Goal: Information Seeking & Learning: Find specific page/section

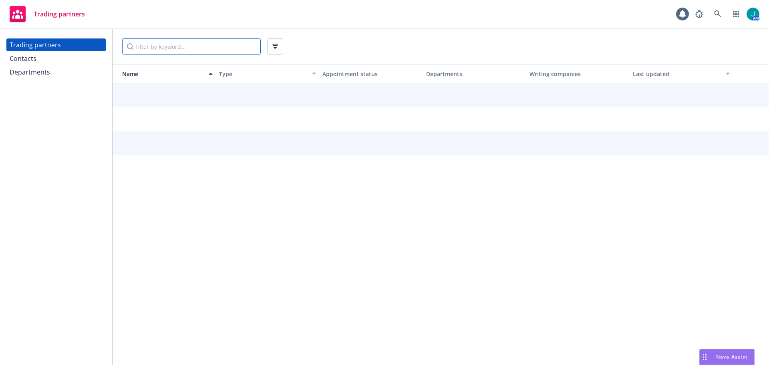
click at [157, 47] on input "Filter by keyword..." at bounding box center [191, 46] width 139 height 16
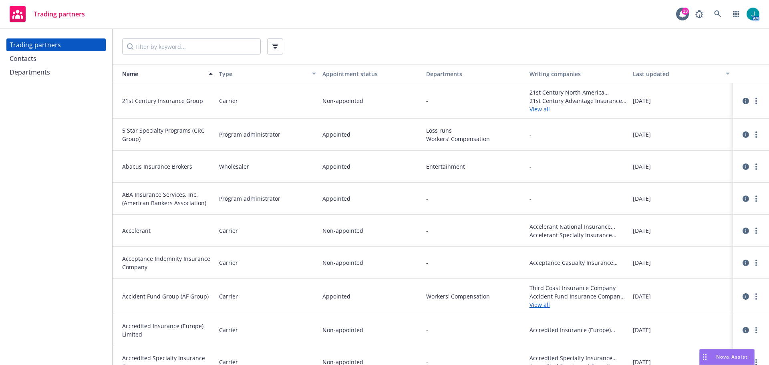
click at [34, 73] on div "Departments" at bounding box center [30, 72] width 40 height 13
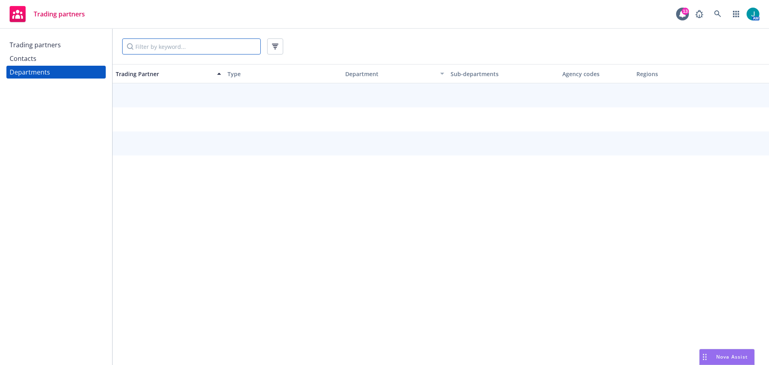
click at [152, 42] on input "Filter by keyword..." at bounding box center [191, 46] width 139 height 16
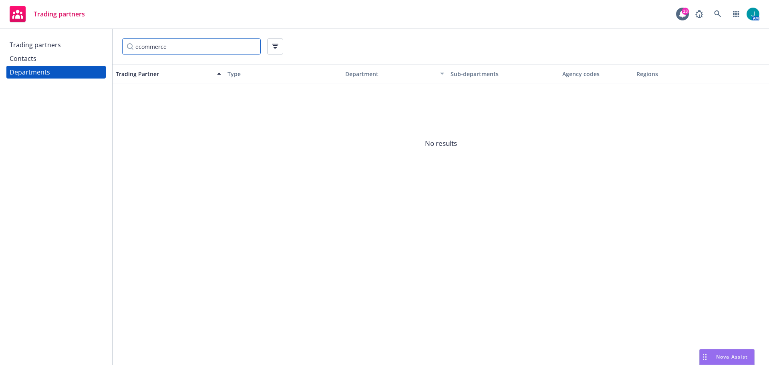
type input "ecommerce"
